Goal: Task Accomplishment & Management: Use online tool/utility

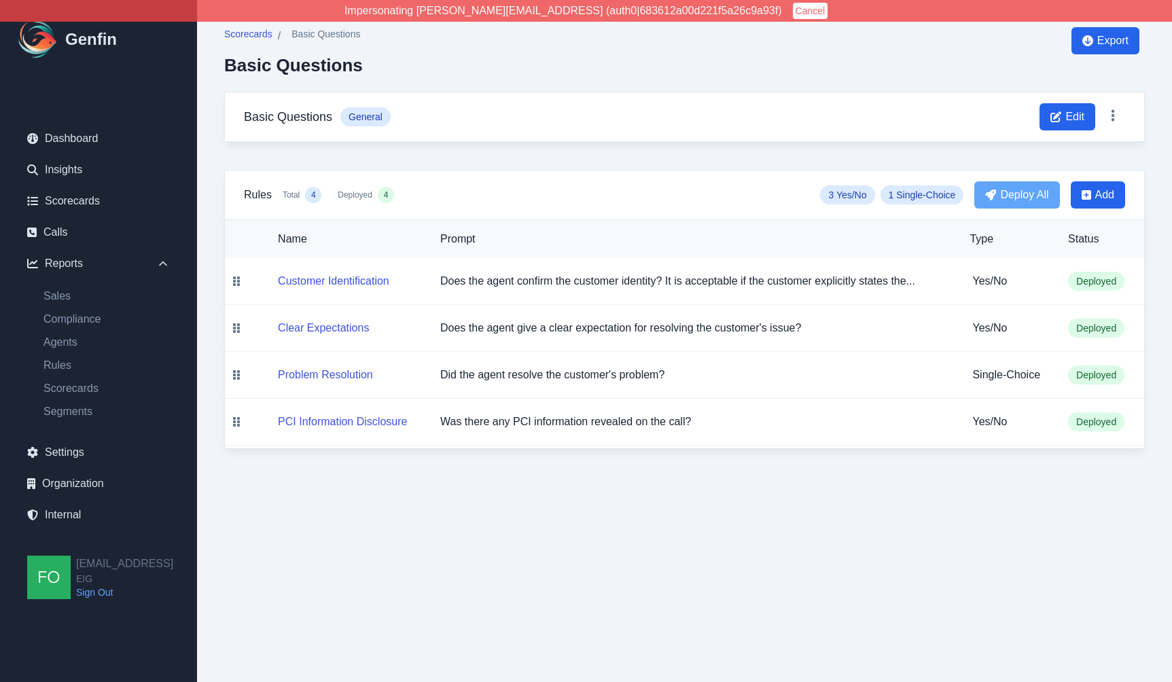
click at [698, 476] on html "Impersonating shane+eig@genfin.ai (auth0|683612a00d221f5a26c9a93f) Cancel Genfi…" at bounding box center [586, 238] width 1172 height 476
click at [683, 476] on html "Impersonating shane+eig@genfin.ai (auth0|683612a00d221f5a26c9a93f) Cancel Genfi…" at bounding box center [586, 238] width 1172 height 476
click at [679, 476] on html "Impersonating shane+eig@genfin.ai (auth0|683612a00d221f5a26c9a93f) Cancel Genfi…" at bounding box center [586, 238] width 1172 height 476
click at [329, 374] on button "Problem Resolution" at bounding box center [325, 375] width 95 height 16
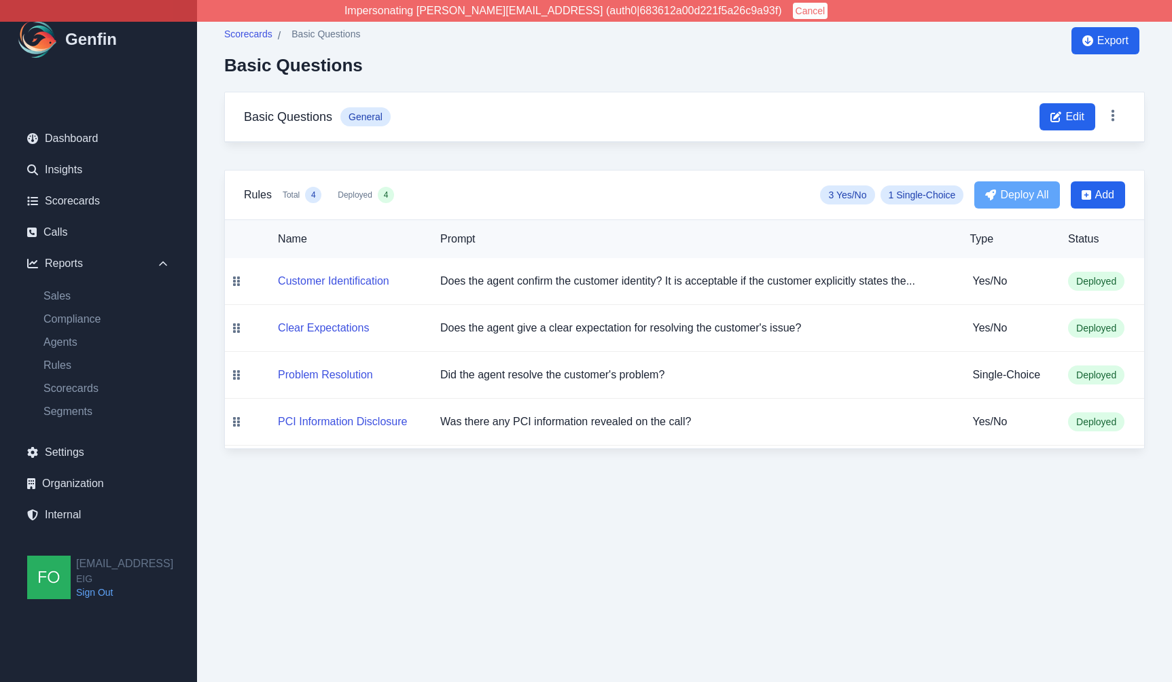
click at [680, 476] on html "Impersonating shane+eig@genfin.ai (auth0|683612a00d221f5a26c9a93f) Cancel Genfi…" at bounding box center [586, 238] width 1172 height 476
click at [897, 71] on div "Scorecards / Basic Questions Basic Questions Export" at bounding box center [684, 59] width 920 height 65
click at [778, 476] on html "Impersonating shane+eig@genfin.ai (auth0|683612a00d221f5a26c9a93f) Cancel Genfi…" at bounding box center [586, 238] width 1172 height 476
click at [762, 476] on html "Impersonating shane+eig@genfin.ai (auth0|683612a00d221f5a26c9a93f) Cancel Genfi…" at bounding box center [586, 238] width 1172 height 476
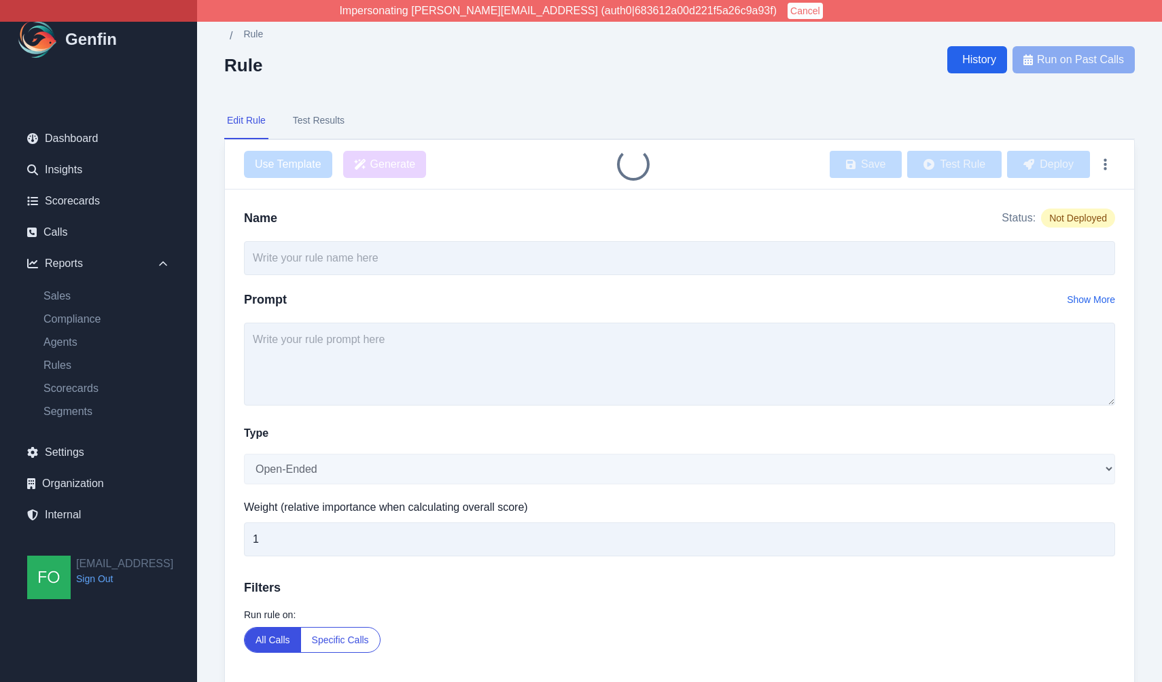
type input "Problem Resolution"
select select "Single-Choice"
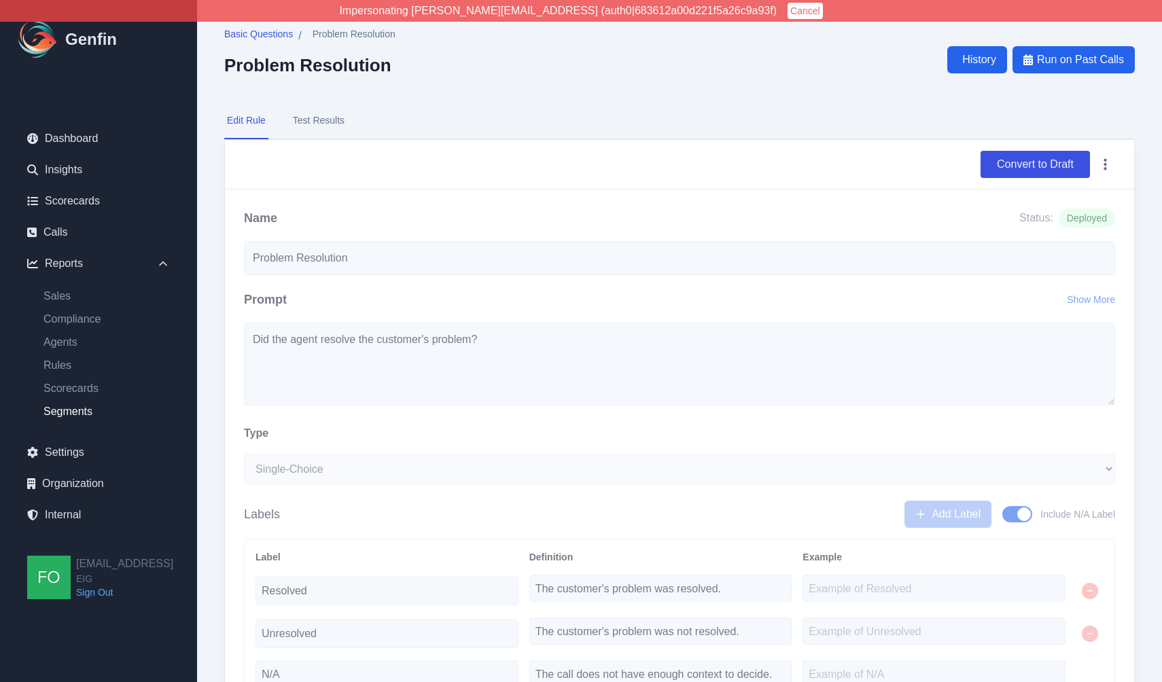
click at [65, 411] on link "Segments" at bounding box center [107, 412] width 148 height 16
select select "14"
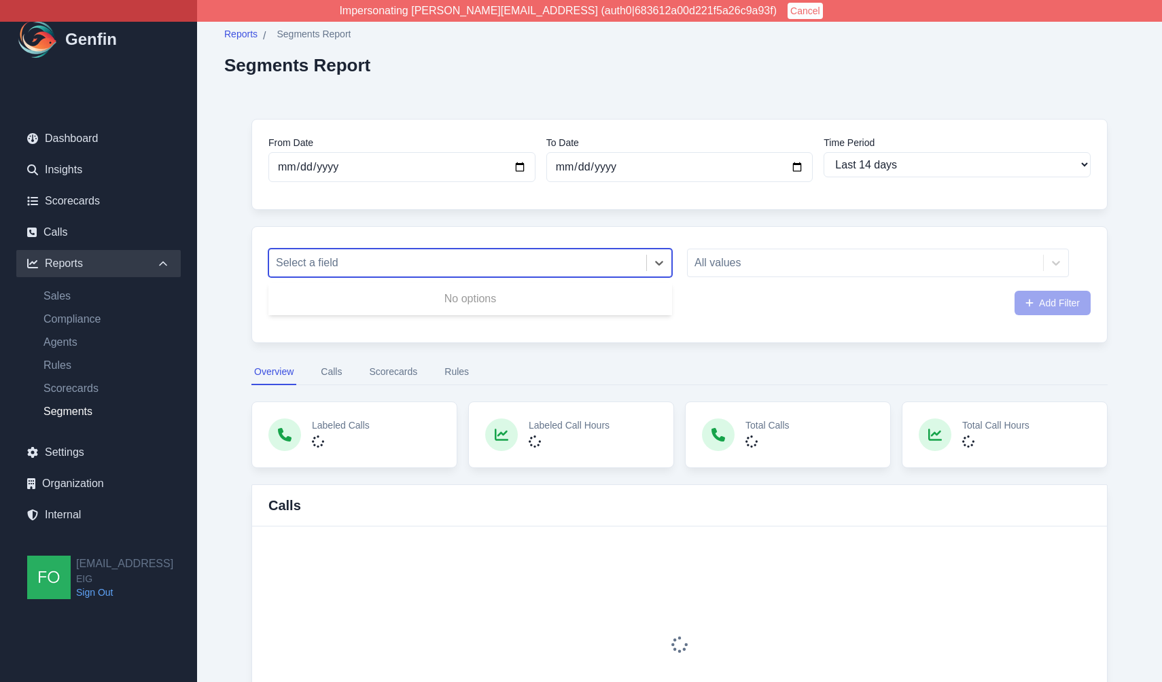
click at [401, 259] on div at bounding box center [457, 262] width 363 height 19
click at [406, 259] on div at bounding box center [457, 262] width 363 height 19
click at [251, 252] on div "Select a field All values Add Filter" at bounding box center [679, 284] width 856 height 117
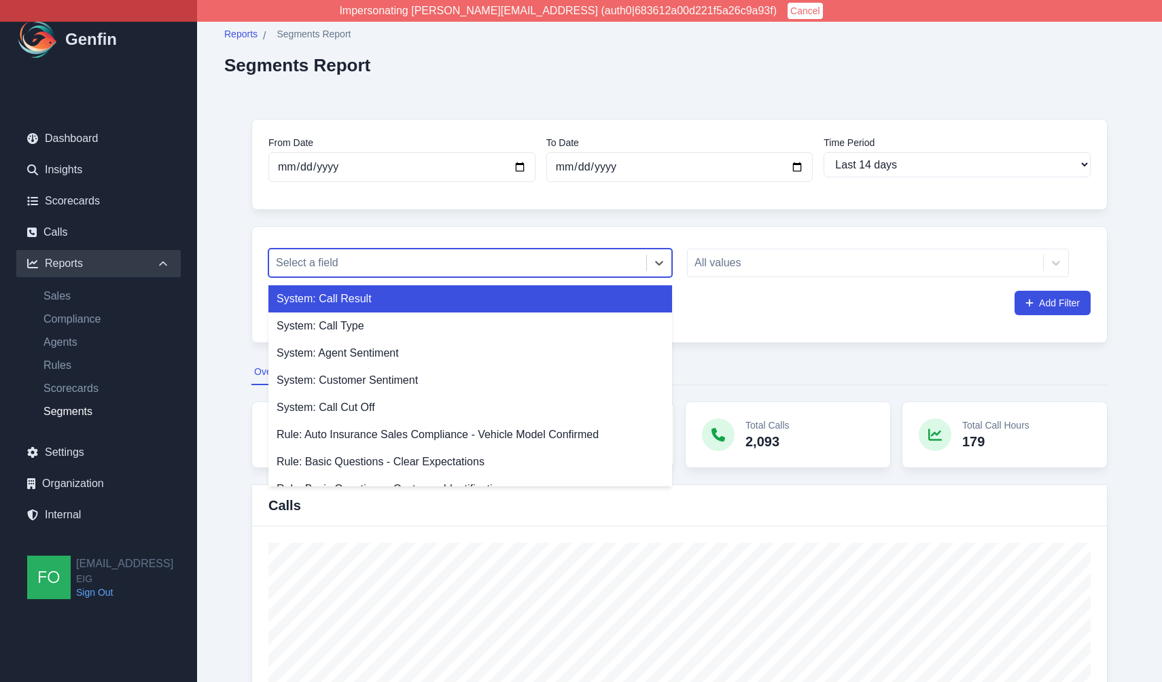
click at [376, 265] on div at bounding box center [457, 262] width 363 height 19
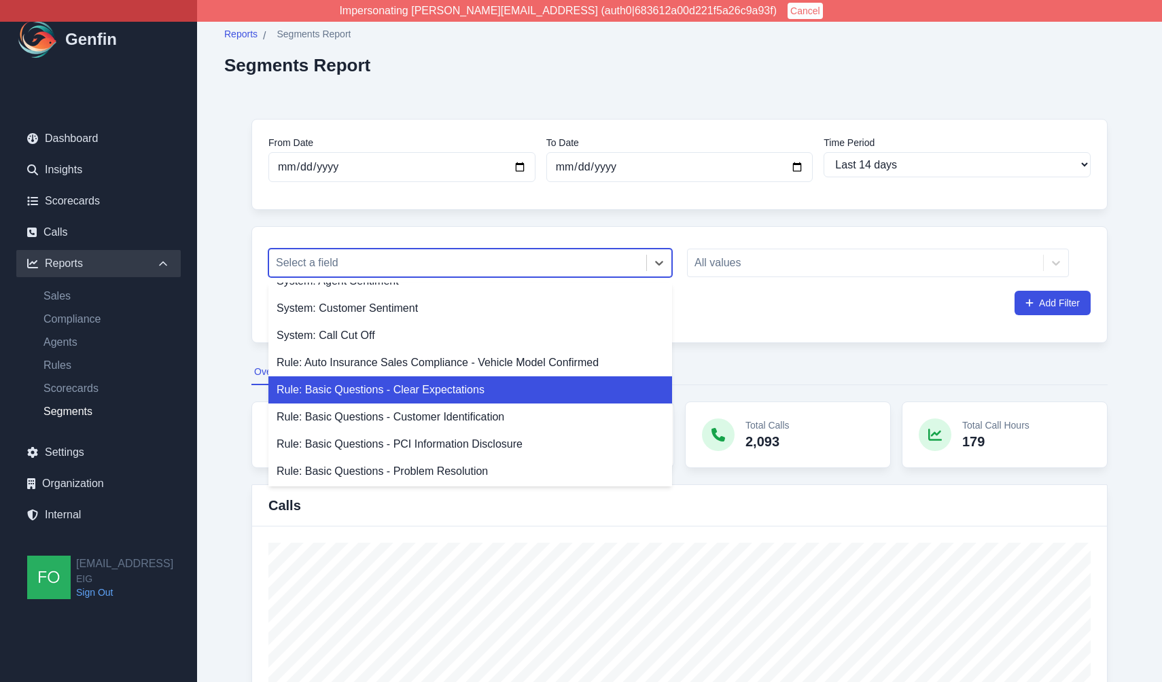
scroll to position [88, 0]
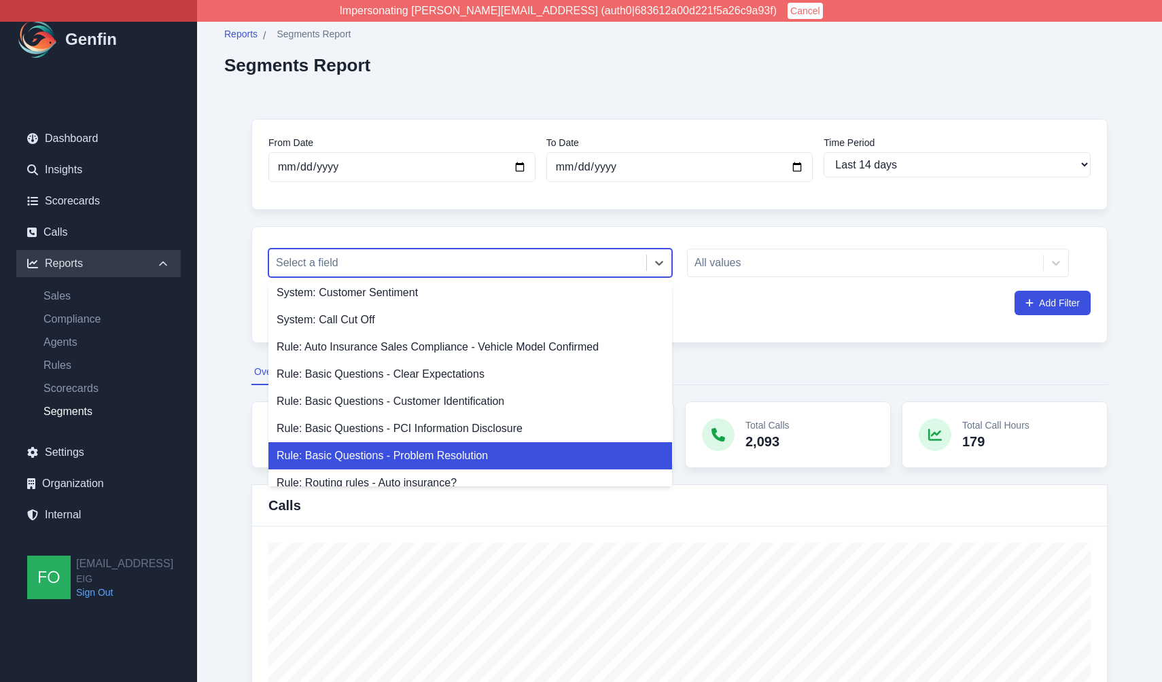
click at [436, 452] on div "Rule: Basic Questions - Problem Resolution" at bounding box center [470, 455] width 404 height 27
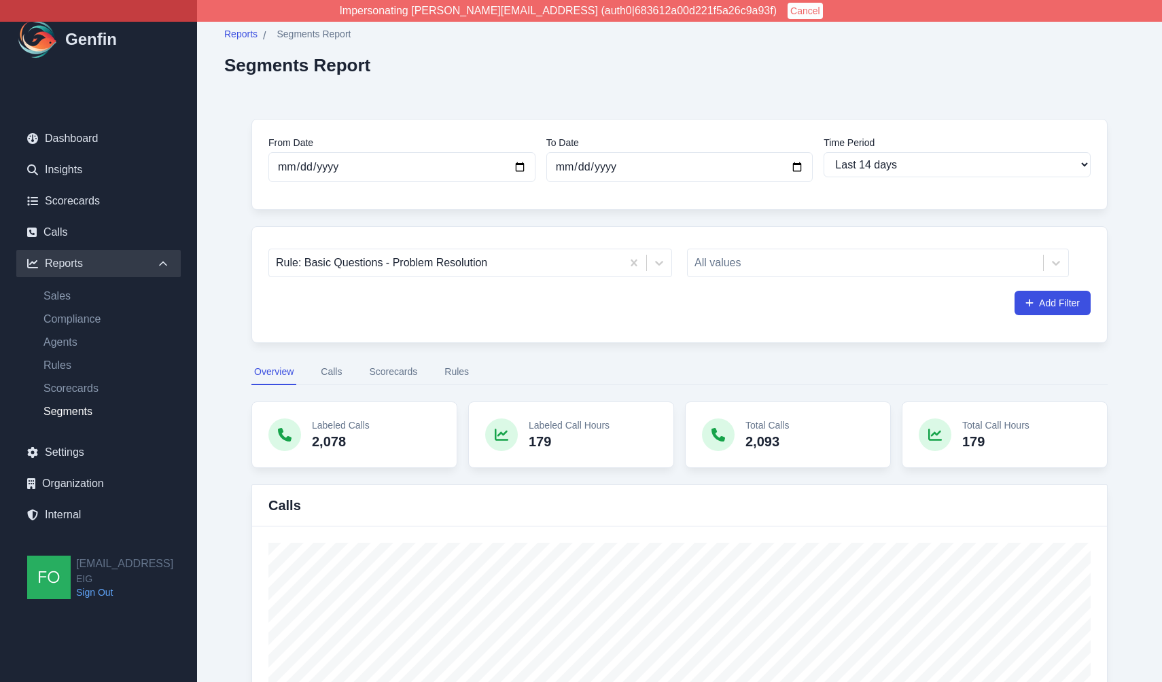
click at [468, 368] on button "Rules" at bounding box center [457, 372] width 30 height 26
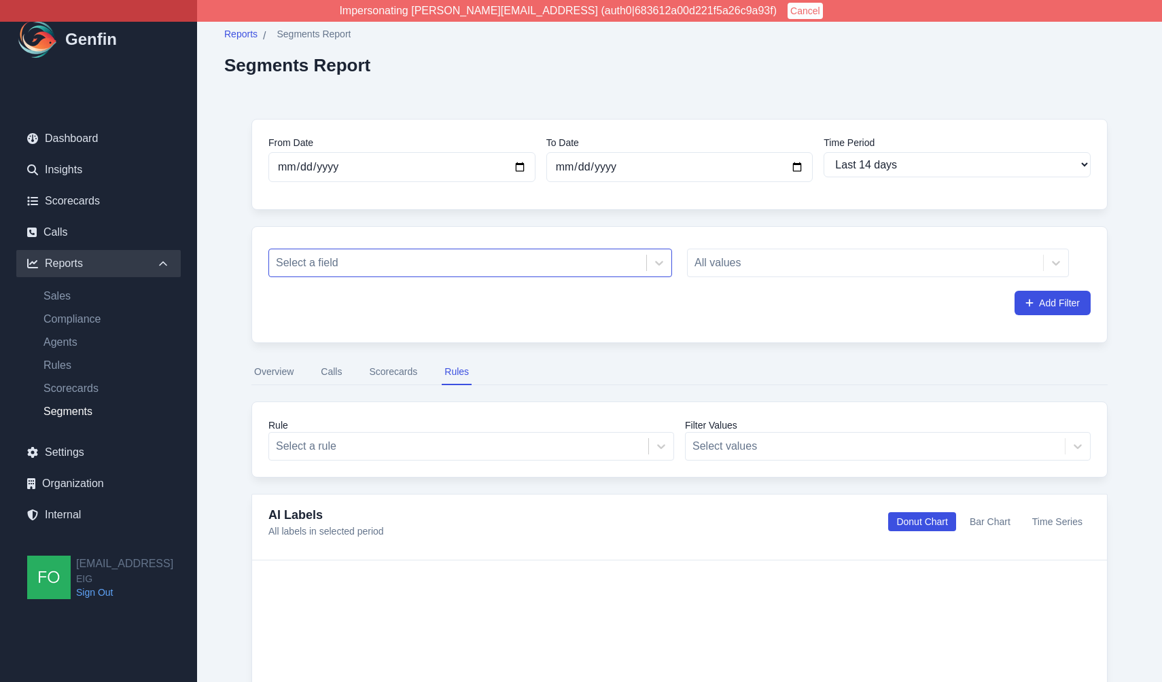
drag, startPoint x: 1013, startPoint y: 263, endPoint x: 1025, endPoint y: 262, distance: 12.2
click at [1014, 262] on div "All values" at bounding box center [878, 263] width 382 height 29
click at [1057, 262] on div "All values" at bounding box center [878, 263] width 382 height 29
click at [240, 343] on div "From Date [DATE] To Date [DATE] Time Period Last 7 days Last 14 days Last 30 da…" at bounding box center [679, 538] width 910 height 892
click at [245, 268] on div "From Date [DATE] To Date [DATE] Time Period Last 7 days Last 14 days Last 30 da…" at bounding box center [679, 538] width 910 height 892
